Goal: Task Accomplishment & Management: Complete application form

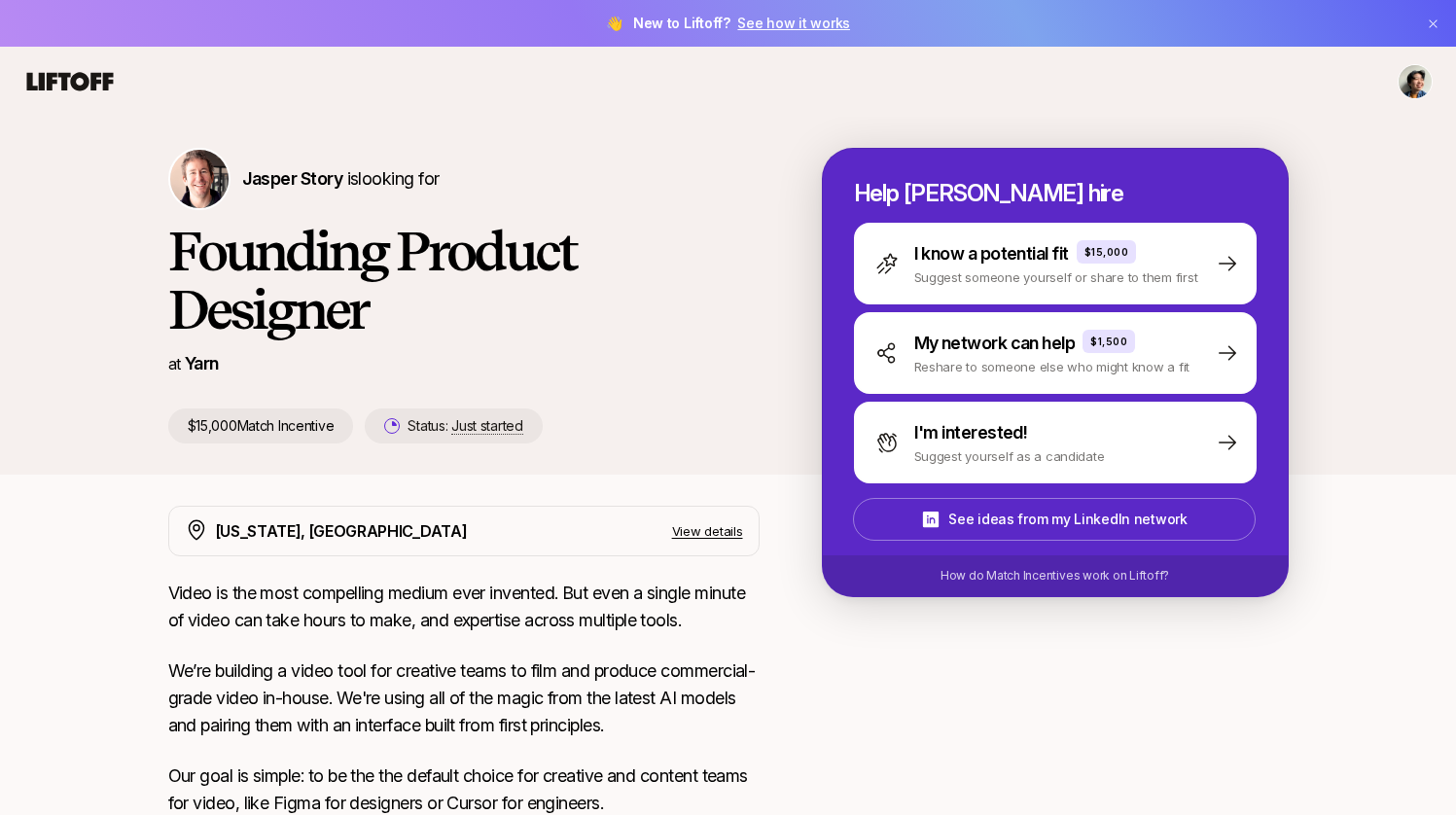
click at [55, 74] on icon at bounding box center [70, 81] width 87 height 19
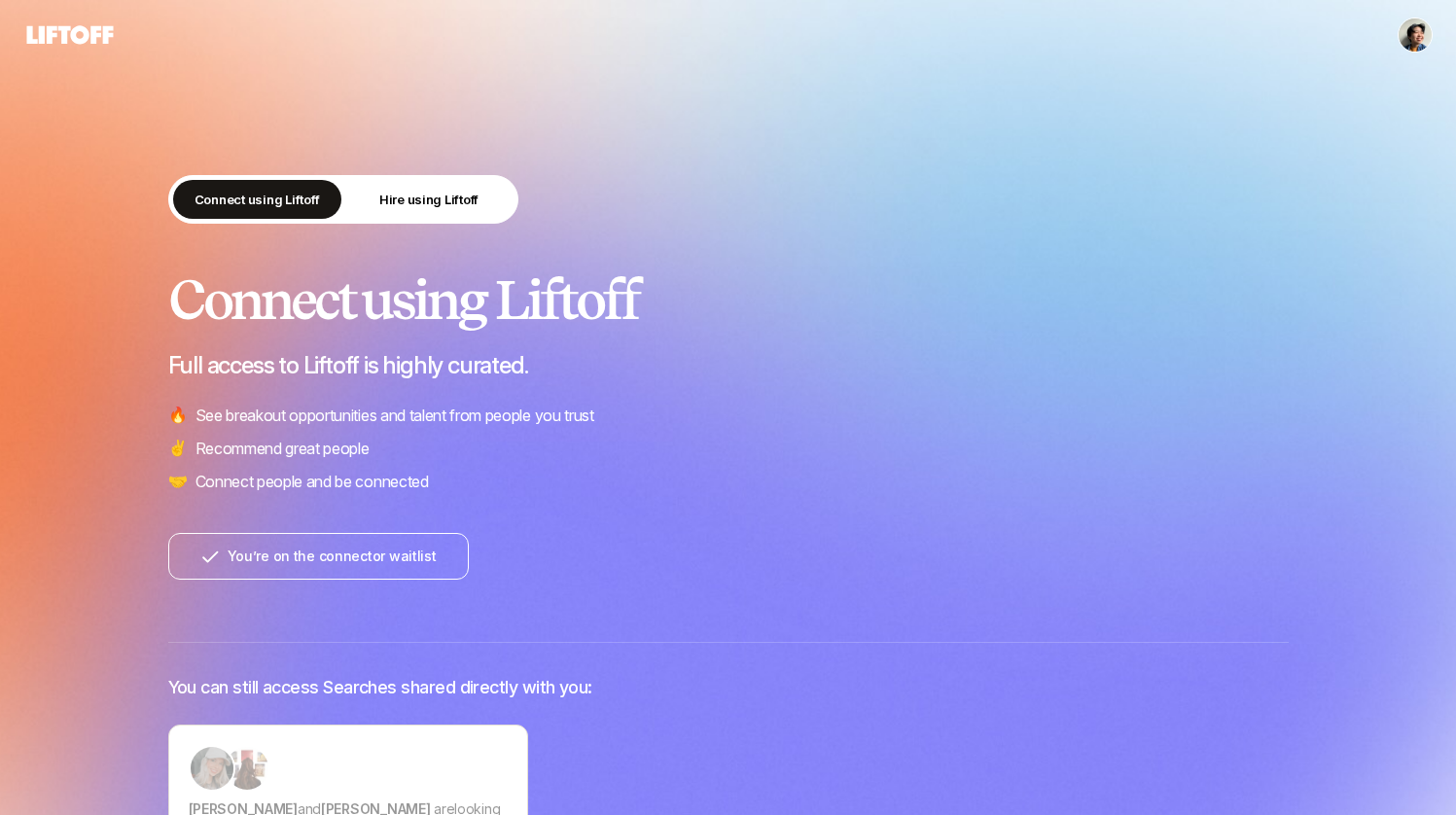
scroll to position [807, 0]
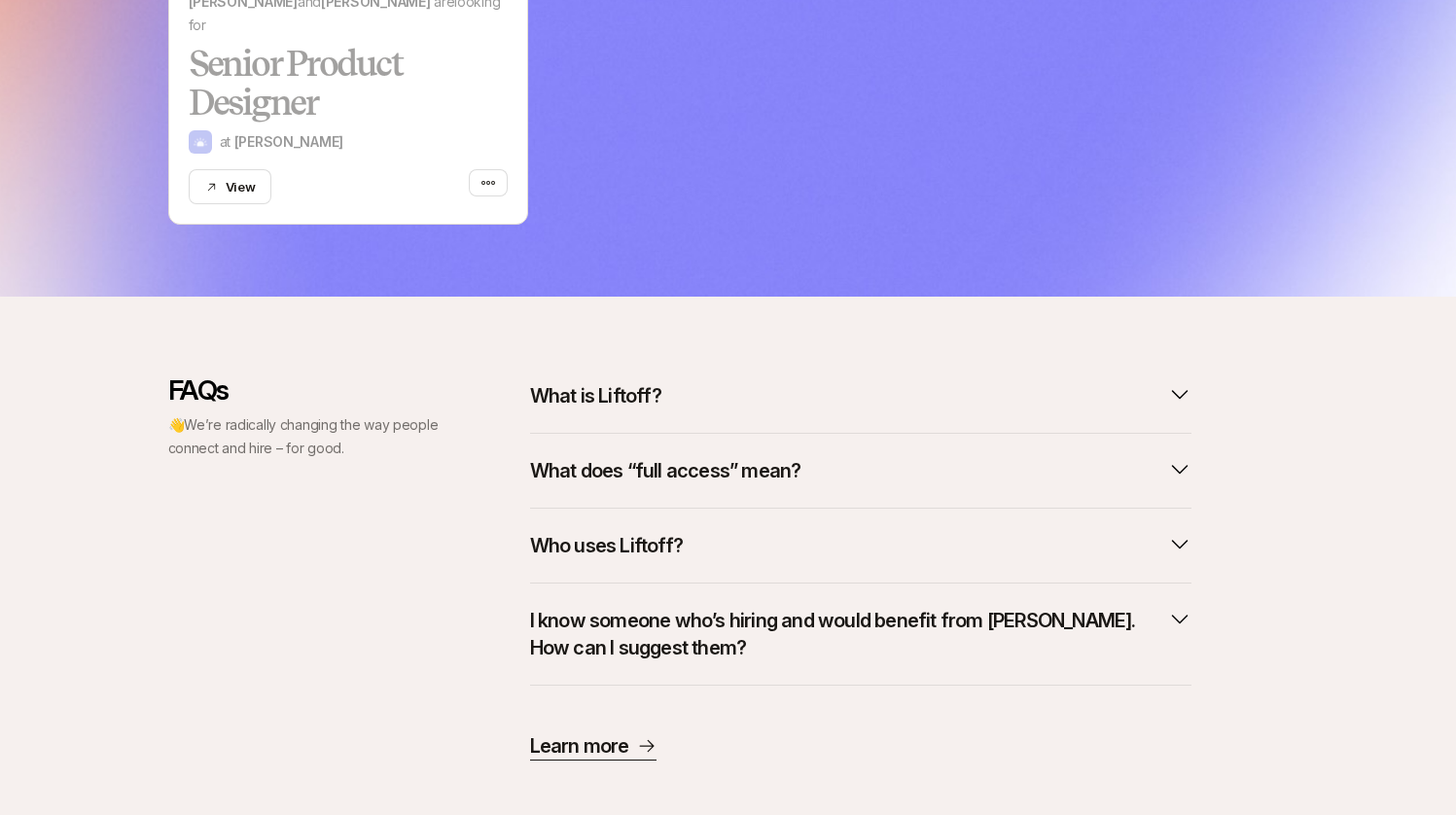
click at [737, 346] on div "FAQs 👋 We’re radically changing the way people connect and hire – for good. Wha…" at bounding box center [728, 568] width 1456 height 542
click at [731, 375] on button "What is Liftoff?" at bounding box center [861, 396] width 662 height 43
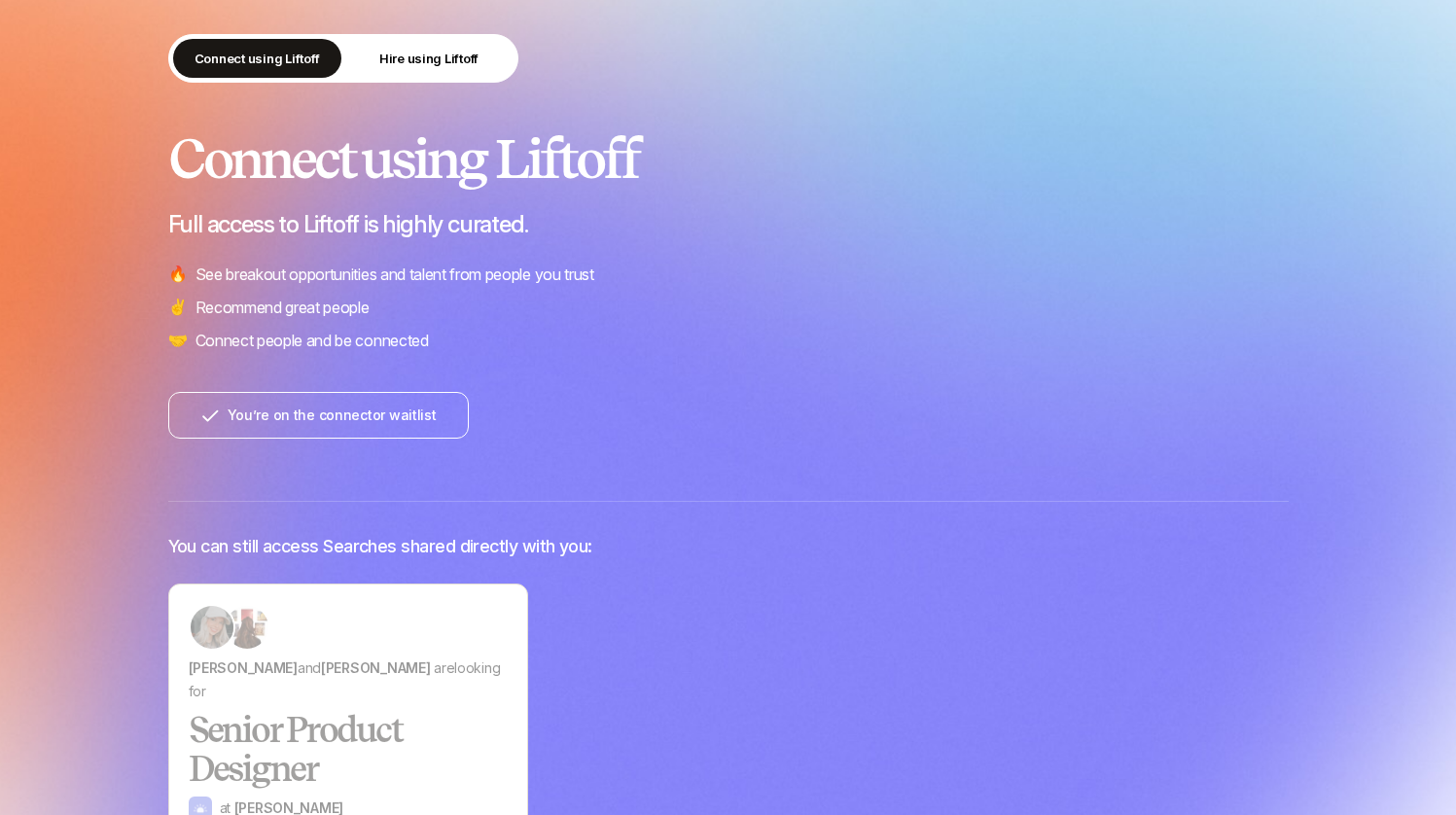
click at [749, 580] on div "Connect using Liftoff Hire using Liftoff Connect using Liftoff Full access to L…" at bounding box center [728, 462] width 1120 height 857
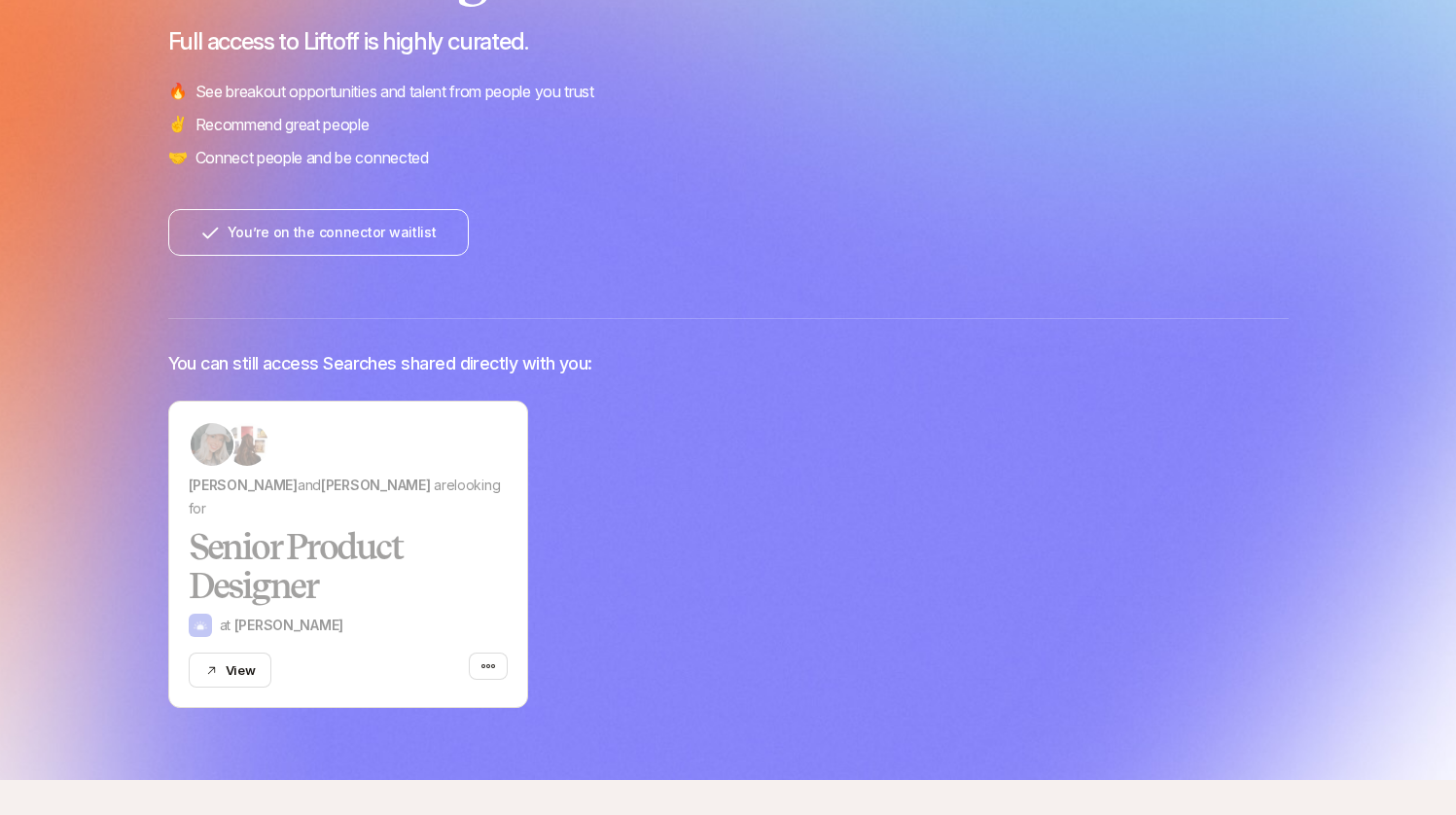
click at [749, 580] on div "[PERSON_NAME] and [PERSON_NAME] are looking for Senior Product Designer at [PER…" at bounding box center [728, 554] width 1120 height 307
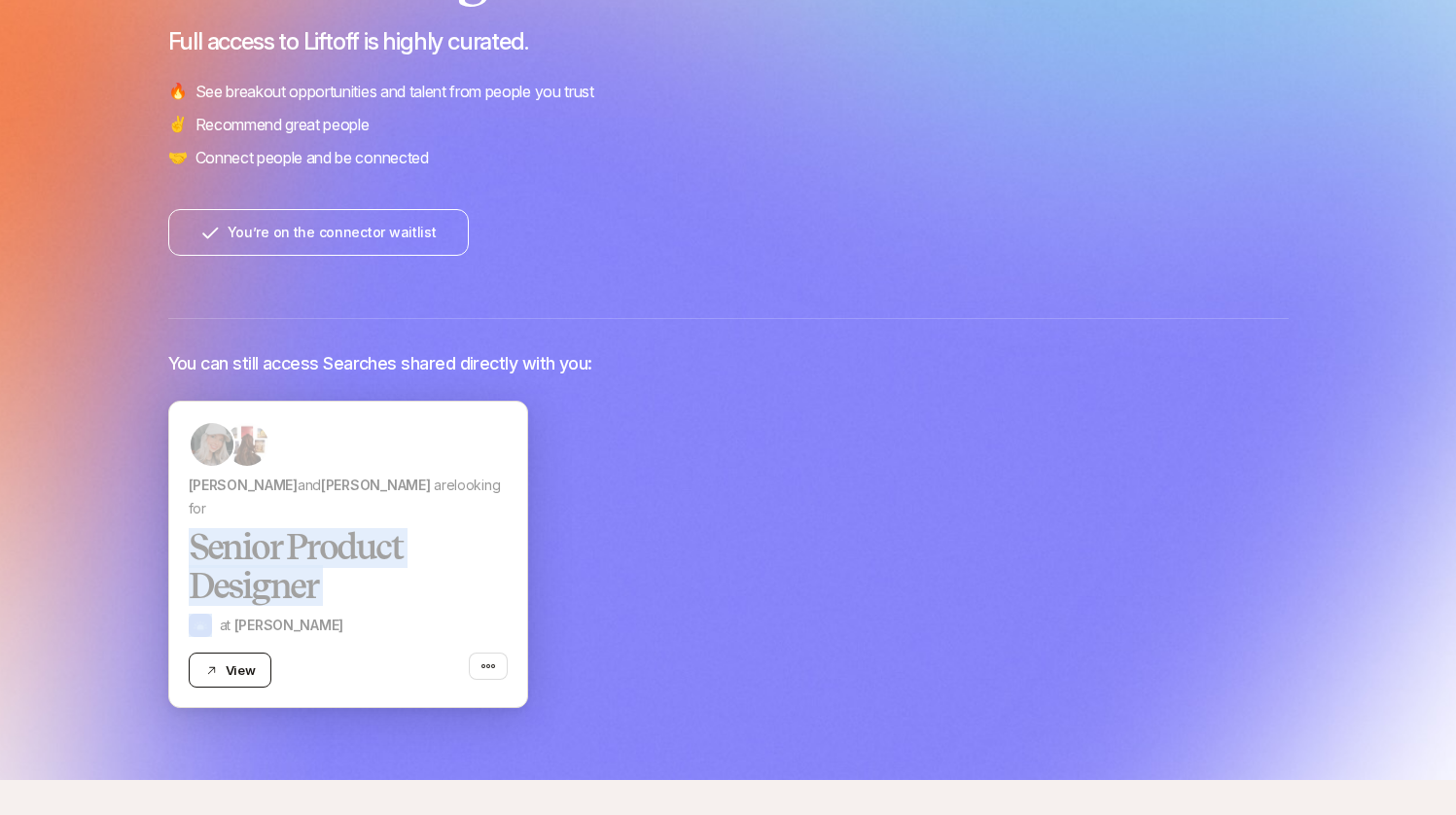
click at [204, 653] on button "View" at bounding box center [230, 670] width 84 height 35
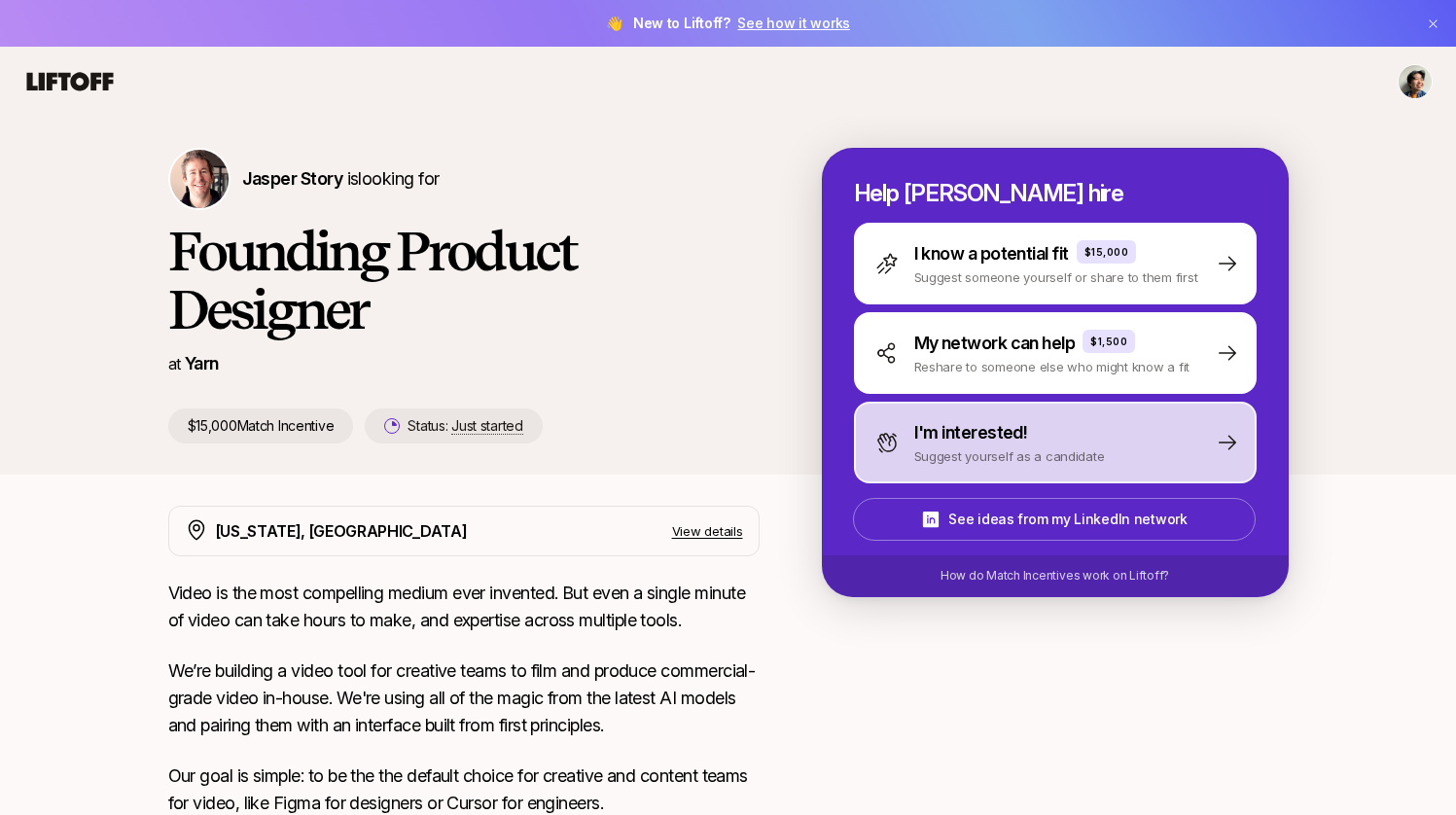
click at [965, 437] on p "I'm interested!" at bounding box center [971, 432] width 114 height 27
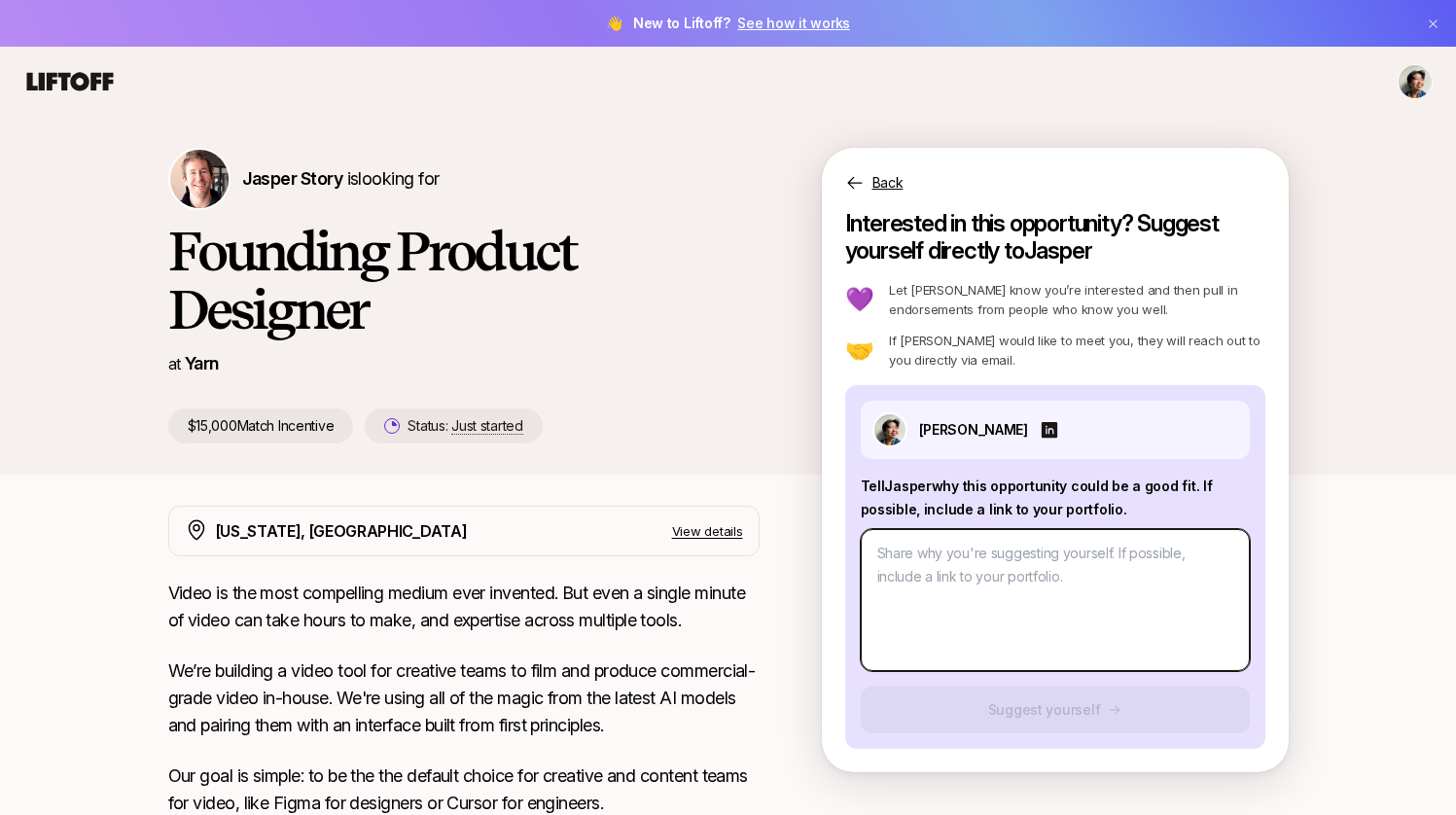
click at [978, 569] on textarea at bounding box center [1055, 600] width 389 height 141
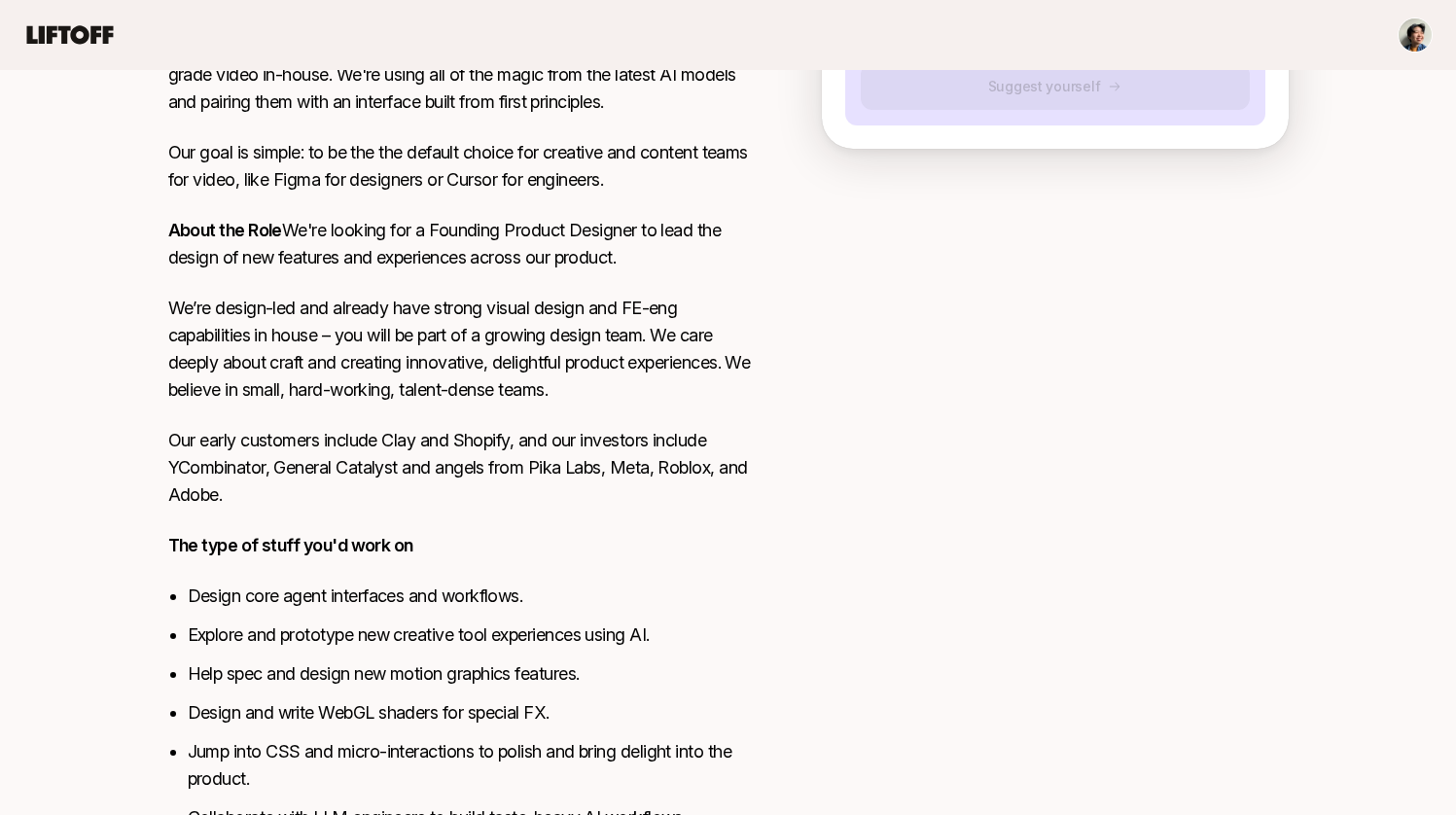
scroll to position [752, 0]
